Goal: Task Accomplishment & Management: Use online tool/utility

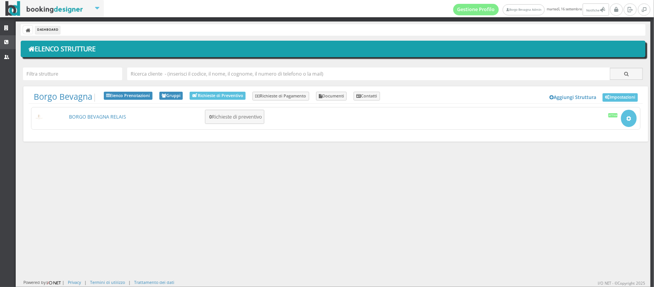
click at [2, 44] on link "CRM" at bounding box center [8, 42] width 16 height 14
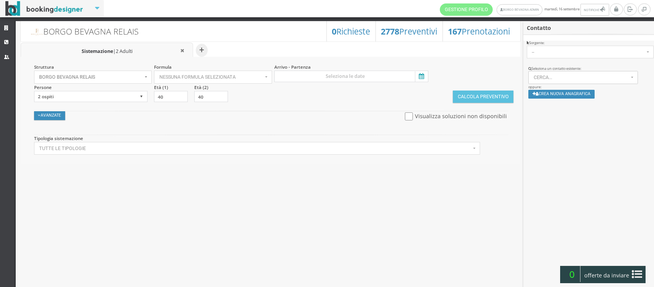
select select
click at [196, 78] on span "Nessuna formula selezionata" at bounding box center [210, 76] width 103 height 5
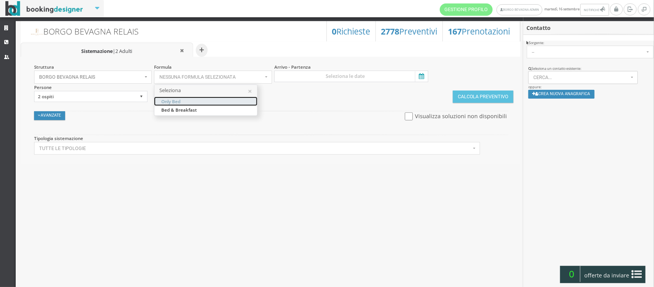
click at [178, 102] on span "Only Bed" at bounding box center [170, 101] width 19 height 7
select select "5"
click at [309, 76] on input at bounding box center [351, 75] width 154 height 11
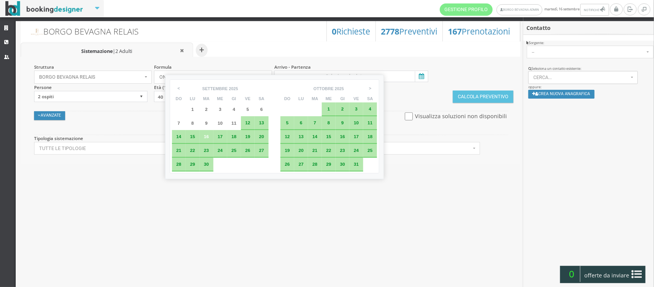
click at [246, 121] on span "12" at bounding box center [247, 122] width 5 height 5
click at [216, 139] on div "17" at bounding box center [220, 137] width 14 height 14
type input "12 set 2025 - 17 set 2025"
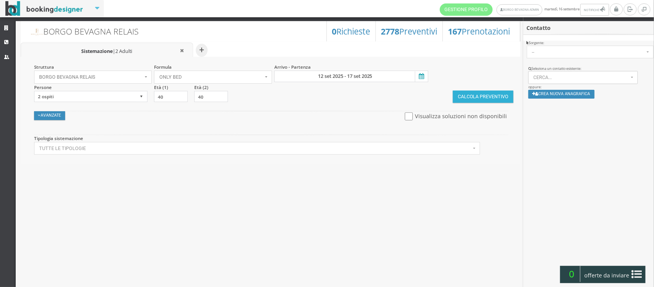
click at [481, 98] on button "Calcola Preventivo" at bounding box center [483, 96] width 61 height 12
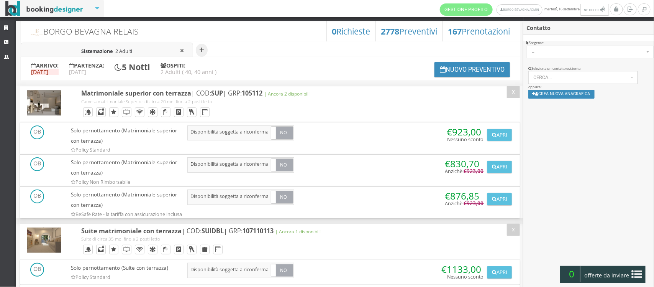
scroll to position [15, 0]
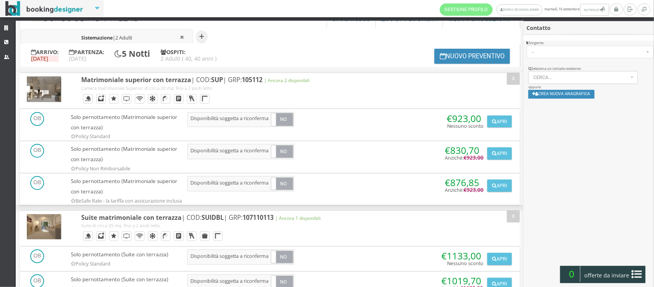
click at [116, 35] on span "Sistemazione |" at bounding box center [99, 37] width 34 height 7
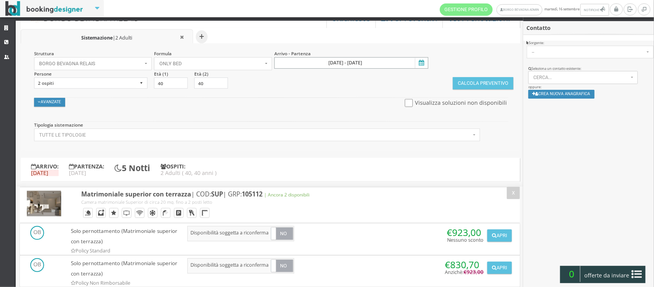
click at [347, 58] on input "12 set 2025 - 17 set 2025" at bounding box center [351, 62] width 154 height 11
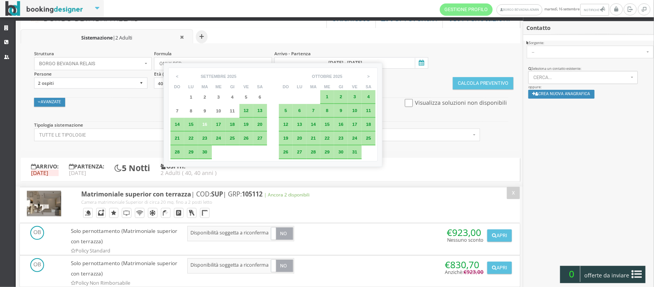
click at [217, 124] on span "17" at bounding box center [218, 123] width 5 height 5
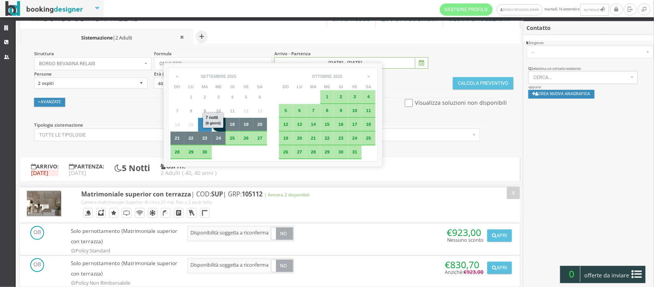
click at [218, 134] on div "24" at bounding box center [219, 138] width 14 height 14
type input "17 set 2025 - 24 set 2025"
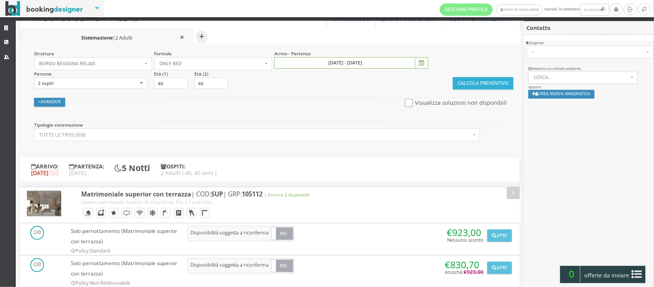
click at [491, 85] on button "Calcola Preventivo" at bounding box center [483, 83] width 61 height 12
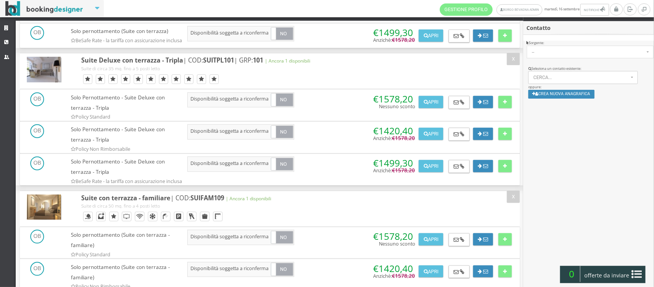
scroll to position [318, 0]
click at [421, 140] on button "Apri" at bounding box center [431, 134] width 25 height 12
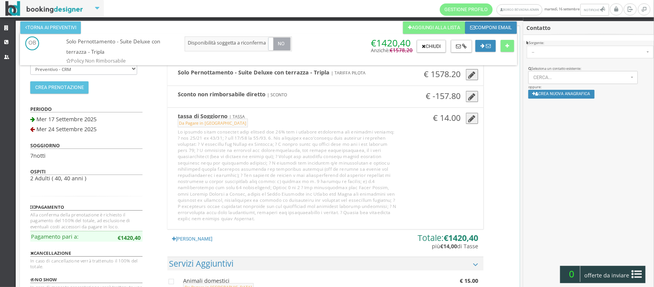
scroll to position [0, 0]
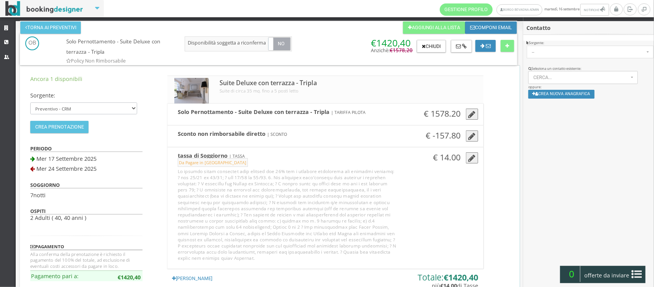
click at [468, 112] on icon "button" at bounding box center [471, 114] width 7 height 8
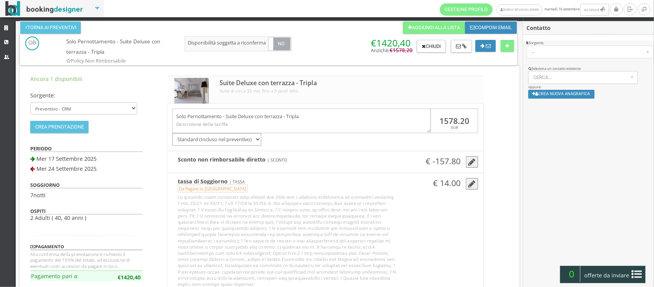
click at [252, 139] on select "Standard (Incluso nel preventivo) Da pagare in loco (no acconto) Extra non incl…" at bounding box center [216, 139] width 89 height 13
click at [391, 135] on div "Solo Pernottamento - Suite Deluxe con terrazza - Tripla 1578.20 EUR Standard (I…" at bounding box center [325, 124] width 316 height 42
click at [401, 85] on div "Suite Deluxe con terrazza - Tripla Suite di circa 35 mq. fino a 5 posti letto" at bounding box center [317, 86] width 206 height 21
click at [497, 140] on div "Ancora 1 disponibili Sorgente: Preventivo - CRM Booking Engine Channel Manager …" at bounding box center [269, 273] width 499 height 417
click at [494, 209] on div "Ancora 1 disponibili Sorgente: Preventivo - CRM Booking Engine Channel Manager …" at bounding box center [269, 273] width 499 height 417
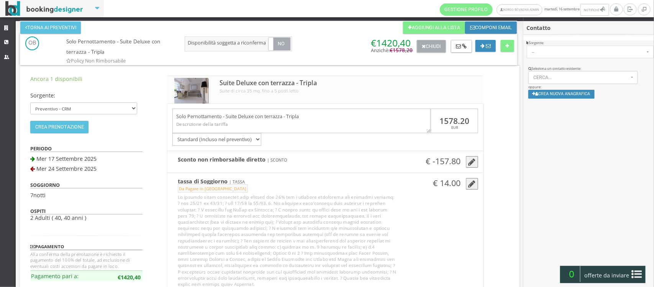
click at [434, 44] on button "Chiudi" at bounding box center [431, 46] width 29 height 13
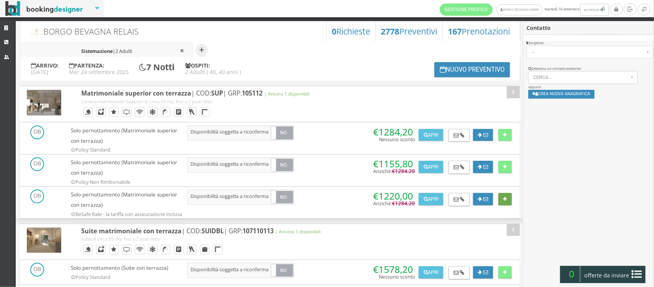
click at [503, 203] on button at bounding box center [504, 199] width 13 height 12
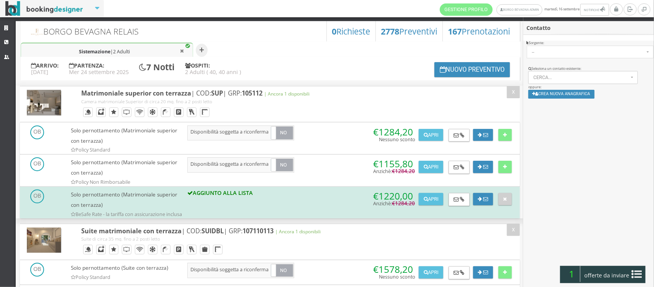
click at [611, 273] on span "offerte da inviare" at bounding box center [607, 275] width 50 height 12
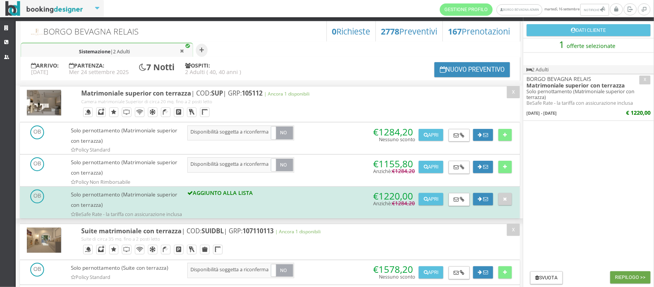
click at [623, 275] on button "Riepilogo >>" at bounding box center [630, 277] width 40 height 12
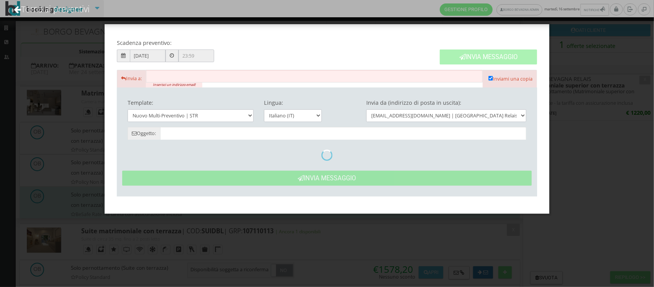
type input "BORGO BEVAGNA RELAIS: La nostra proposta per la tua vacanza Cliente !"
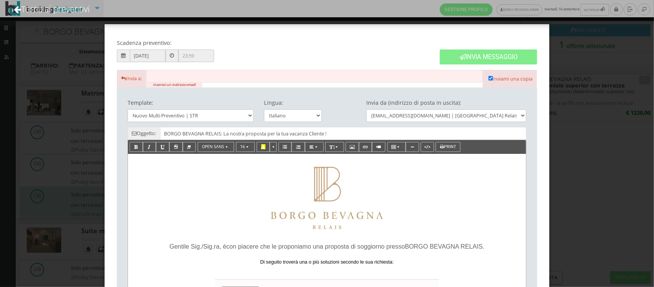
click at [182, 75] on input "text" at bounding box center [314, 76] width 336 height 13
click at [165, 75] on input "text" at bounding box center [314, 76] width 336 height 13
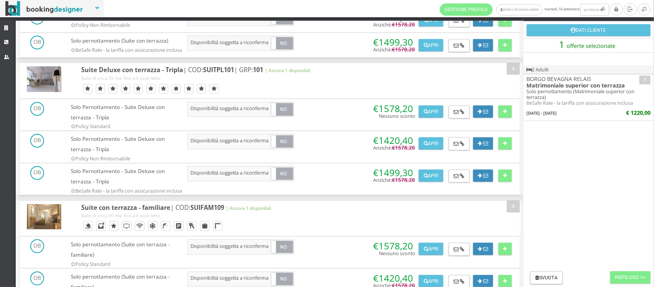
scroll to position [308, 0]
click at [504, 178] on icon at bounding box center [505, 175] width 4 height 5
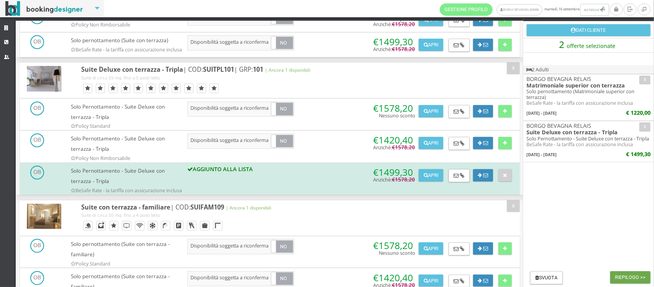
click at [625, 275] on button "Riepilogo >>" at bounding box center [630, 277] width 40 height 12
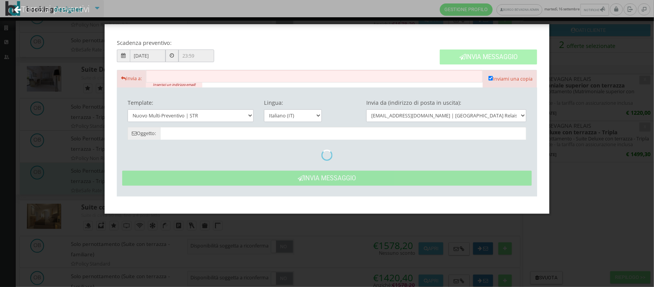
type input "BORGO BEVAGNA RELAIS: La nostra proposta per la tua vacanza Cliente !"
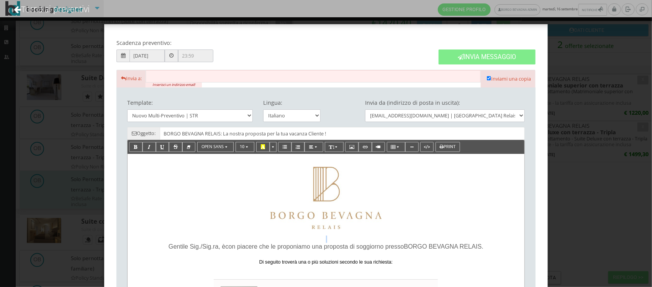
drag, startPoint x: 396, startPoint y: 269, endPoint x: 164, endPoint y: 244, distance: 234.1
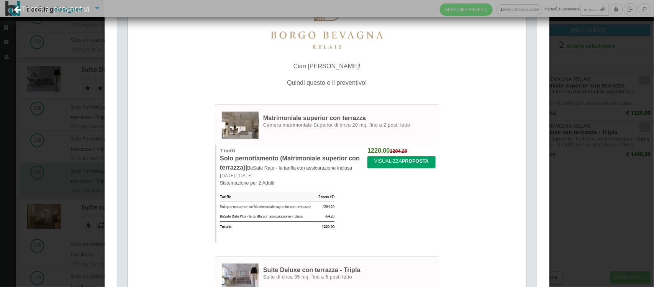
scroll to position [198, 0]
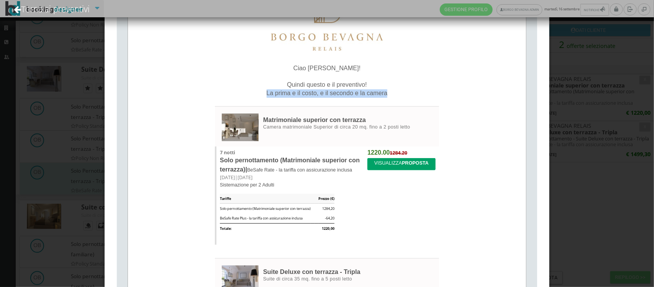
drag, startPoint x: 395, startPoint y: 92, endPoint x: 263, endPoint y: 92, distance: 132.1
click at [263, 92] on p "La prima e il costo, e il secondo e la camera" at bounding box center [327, 93] width 385 height 8
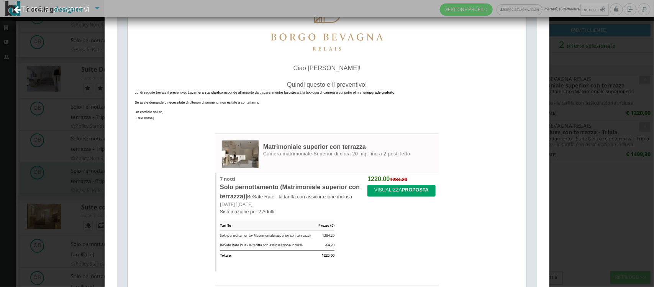
drag, startPoint x: 164, startPoint y: 118, endPoint x: 132, endPoint y: 92, distance: 41.1
click at [132, 92] on div "Ciao Roberta! Quindi questo e il preventivo! qui di seguito trovate il preventi…" at bounding box center [326, 92] width 391 height 71
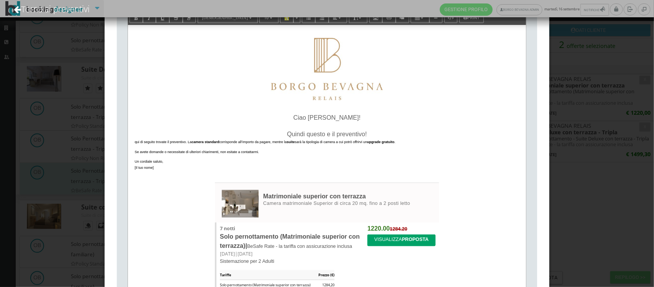
scroll to position [128, 0]
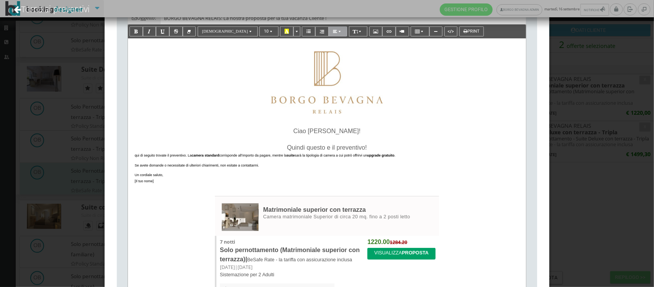
click at [338, 30] on span "button" at bounding box center [340, 31] width 4 height 5
click at [348, 41] on icon "button" at bounding box center [350, 43] width 4 height 5
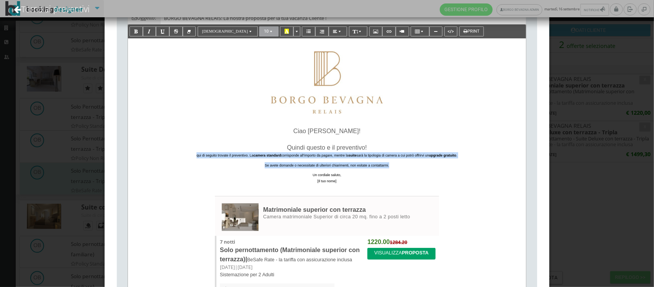
click at [259, 33] on button "10" at bounding box center [268, 31] width 19 height 10
click at [259, 78] on link "12" at bounding box center [274, 76] width 31 height 8
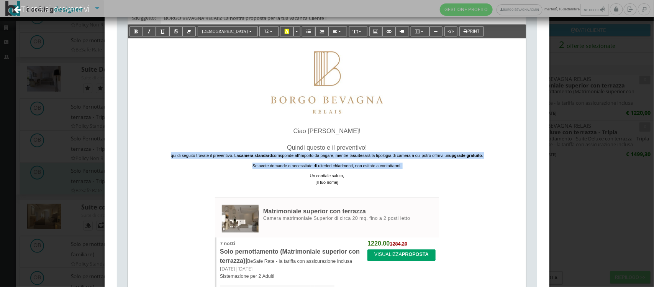
click at [365, 187] on div "Ciao Roberta! Quindi questo e il preventivo! qui di seguito trovate il preventi…" at bounding box center [326, 156] width 391 height 72
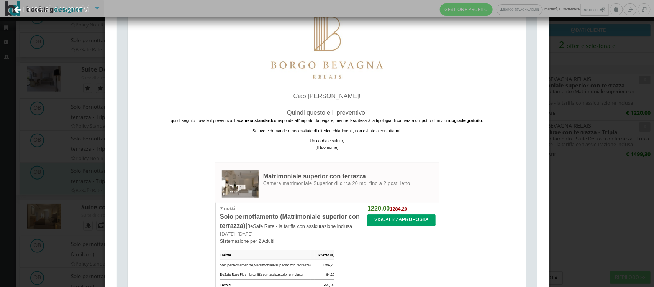
scroll to position [170, 0]
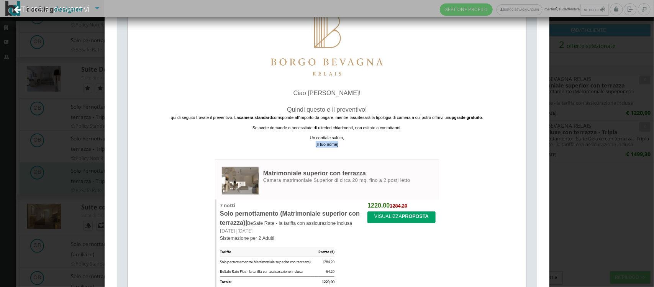
drag, startPoint x: 351, startPoint y: 144, endPoint x: 303, endPoint y: 143, distance: 48.3
click at [303, 143] on div "[Il tuo nome]" at bounding box center [327, 144] width 385 height 7
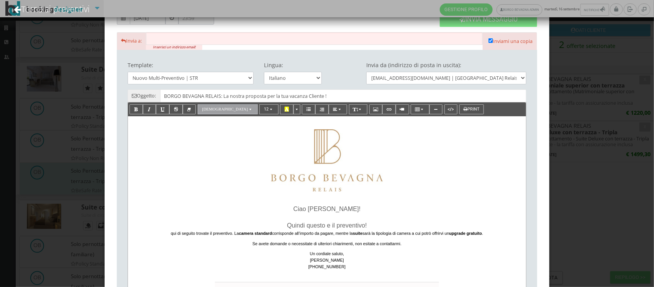
scroll to position [41, 0]
click at [178, 37] on input "text" at bounding box center [314, 39] width 336 height 13
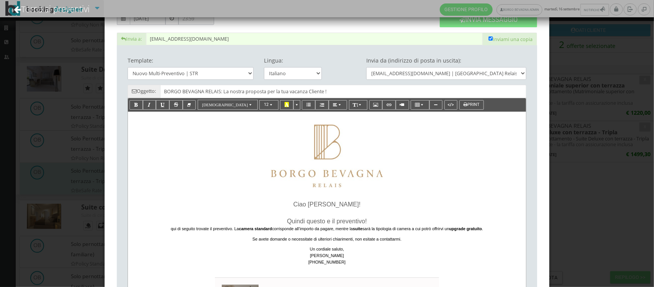
type input "[EMAIL_ADDRESS][DOMAIN_NAME]"
click at [378, 221] on p "Quindi questo e il preventivo!" at bounding box center [327, 221] width 385 height 8
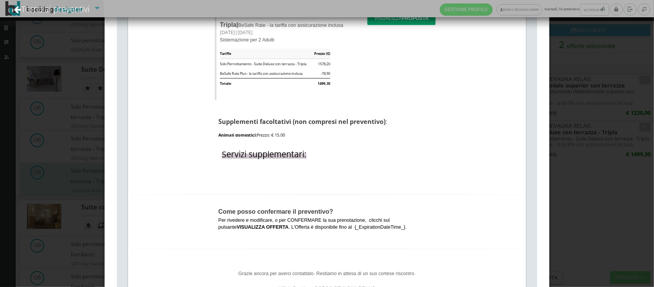
scroll to position [653, 0]
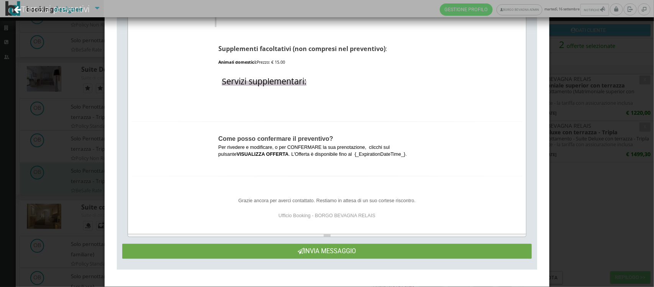
click at [313, 251] on button "Invia Messaggio" at bounding box center [326, 251] width 409 height 15
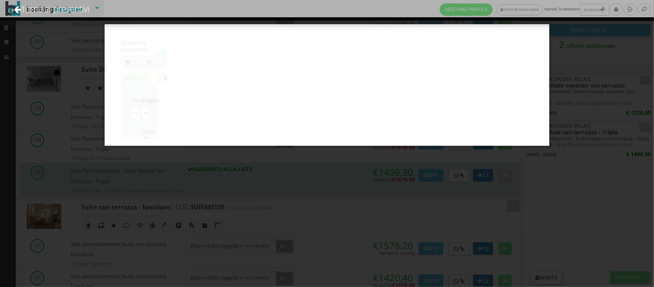
scroll to position [0, 0]
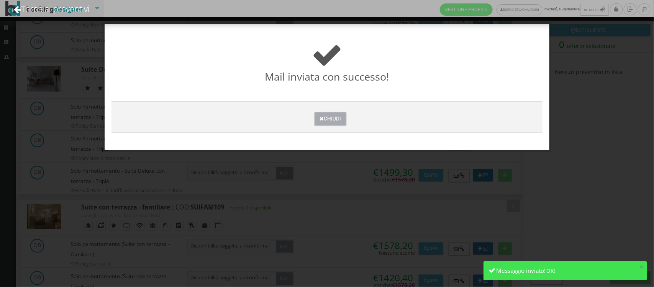
click at [332, 119] on button "Chiudi" at bounding box center [330, 118] width 32 height 13
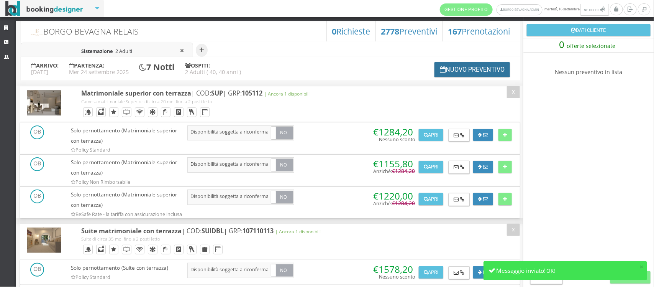
click at [455, 70] on button "Nuovo Preventivo" at bounding box center [472, 69] width 76 height 15
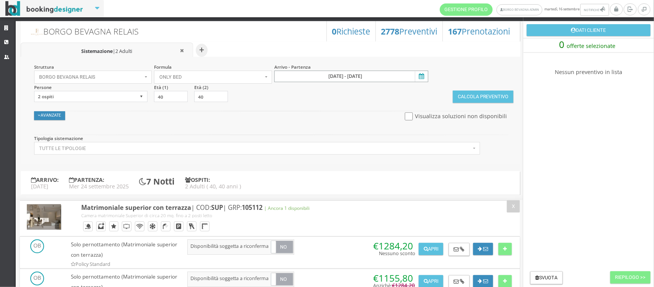
click at [332, 71] on input "17 set 2025 - 24 set 2025" at bounding box center [351, 75] width 154 height 11
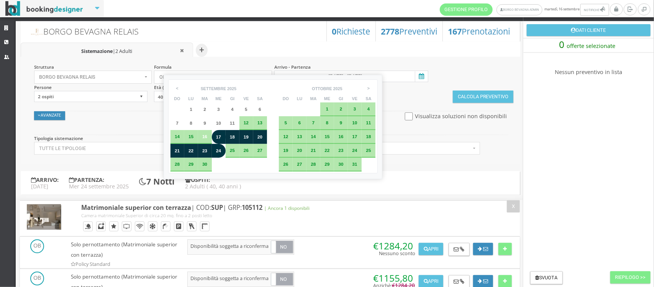
click at [187, 149] on div "22" at bounding box center [191, 150] width 8 height 5
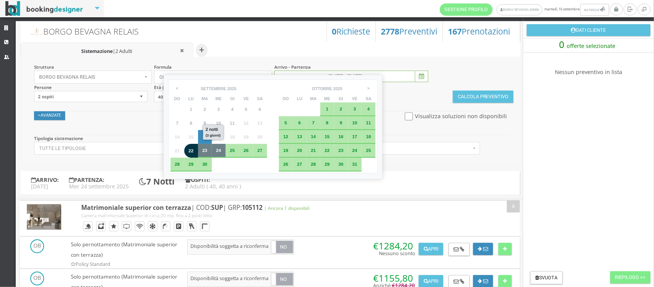
click at [215, 151] on div "24" at bounding box center [218, 150] width 8 height 5
type input "[DATE] - [DATE]"
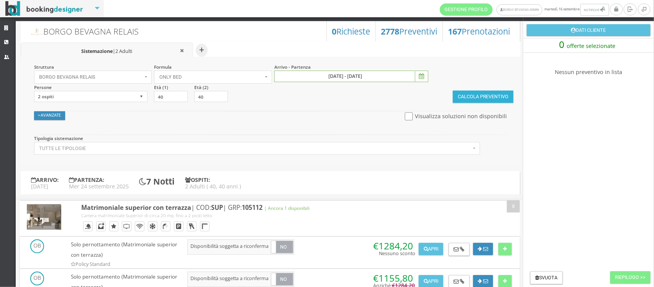
click at [474, 99] on button "Calcola Preventivo" at bounding box center [483, 96] width 61 height 12
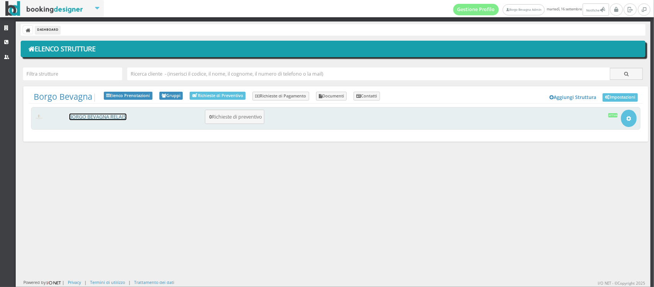
click at [106, 120] on link "BORGO BEVAGNA RELAIS" at bounding box center [97, 116] width 57 height 7
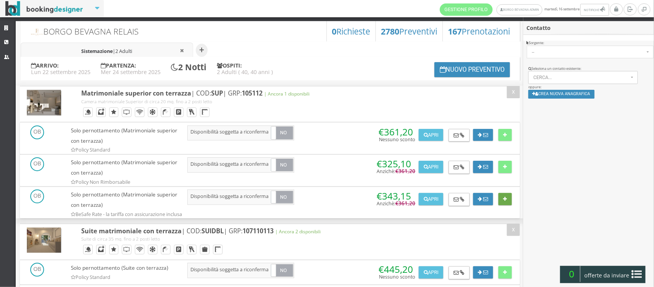
click at [499, 197] on button at bounding box center [504, 199] width 13 height 12
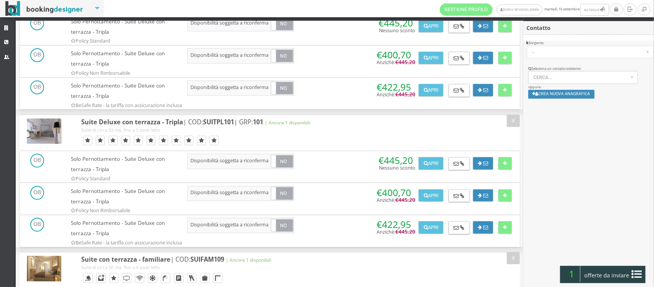
scroll to position [401, 0]
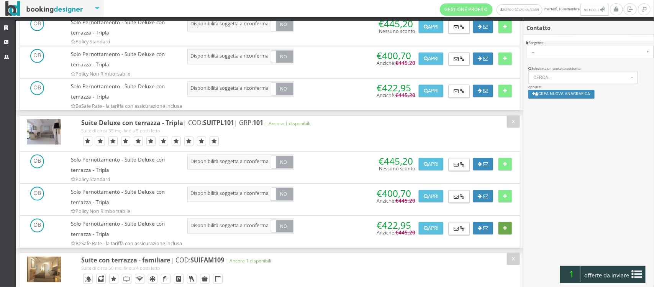
click at [501, 234] on button at bounding box center [504, 228] width 13 height 12
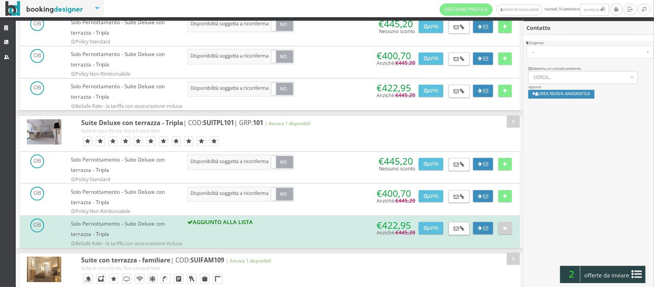
click at [606, 278] on span "offerte da inviare" at bounding box center [607, 275] width 50 height 12
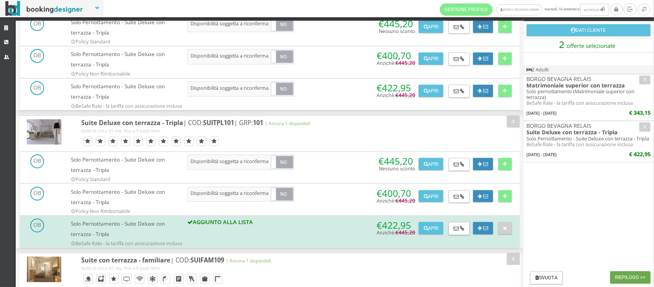
click at [629, 277] on button "Riepilogo >>" at bounding box center [630, 277] width 40 height 12
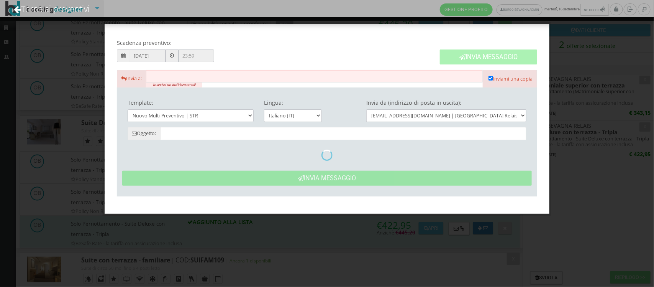
type input "BORGO BEVAGNA RELAIS: La nostra proposta per la tua vacanza Cliente !"
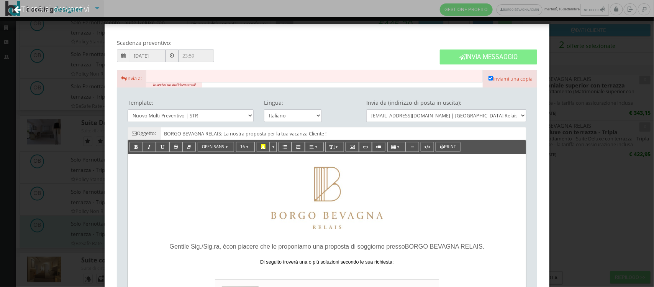
click at [204, 80] on input "text" at bounding box center [314, 76] width 336 height 13
type input "[EMAIL_ADDRESS][DOMAIN_NAME]"
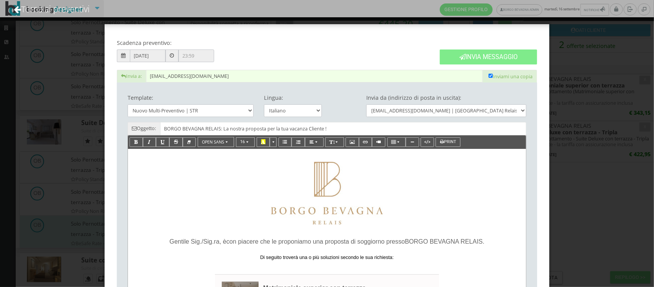
click at [400, 257] on p "Di seguito troverà una o più soluzioni secondo le sua richiesta:" at bounding box center [327, 253] width 385 height 15
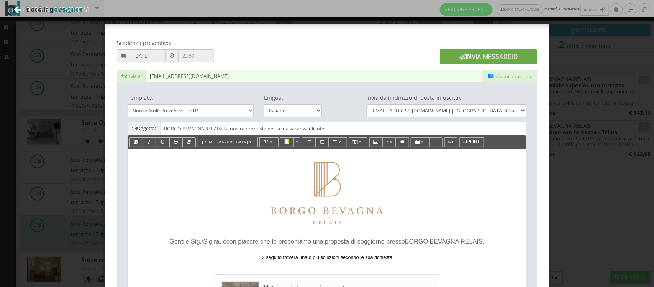
click at [465, 54] on button "Invia Messaggio" at bounding box center [488, 56] width 97 height 15
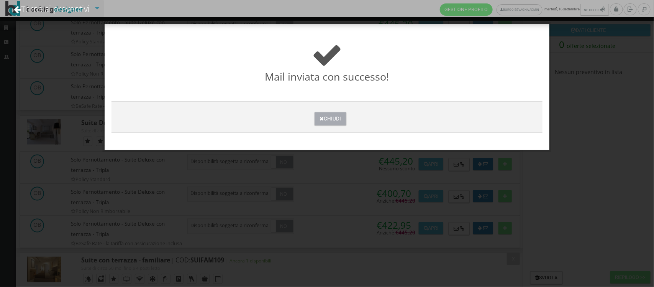
click at [328, 118] on button "Chiudi" at bounding box center [330, 118] width 32 height 13
